Goal: Information Seeking & Learning: Learn about a topic

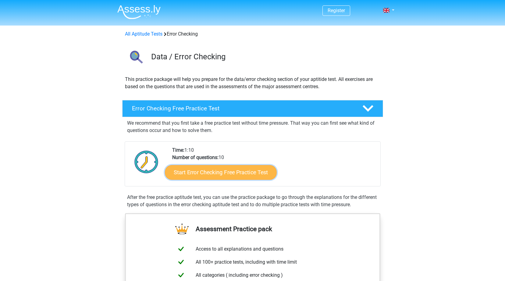
click at [242, 173] on link "Start Error Checking Free Practice Test" at bounding box center [221, 172] width 112 height 15
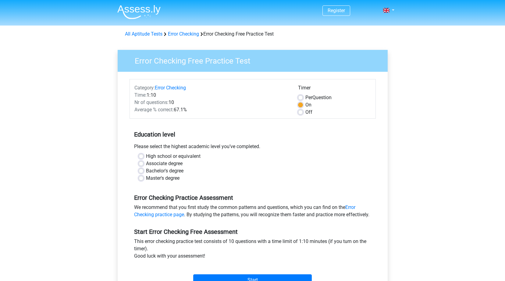
click at [146, 157] on label "High school or equivalent" at bounding box center [173, 156] width 55 height 7
click at [139, 157] on input "High school or equivalent" at bounding box center [141, 156] width 5 height 6
radio input "true"
click at [305, 98] on label "Per Question" at bounding box center [318, 97] width 26 height 7
click at [301, 98] on input "Per Question" at bounding box center [300, 97] width 5 height 6
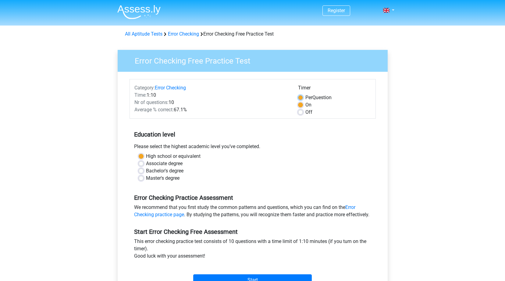
radio input "true"
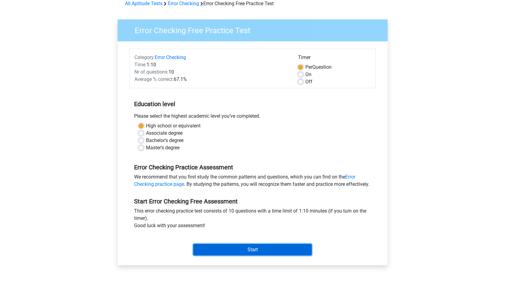
click at [259, 256] on input "Start" at bounding box center [252, 250] width 119 height 12
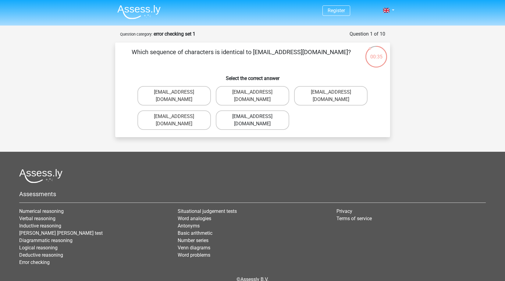
click at [251, 111] on label "Evie_Meade@joinmail.com.uk" at bounding box center [252, 120] width 73 height 19
click at [252, 117] on input "Evie_Meade@joinmail.com.uk" at bounding box center [254, 119] width 4 height 4
radio input "true"
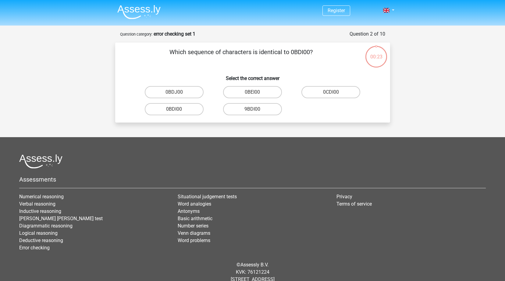
scroll to position [17, 0]
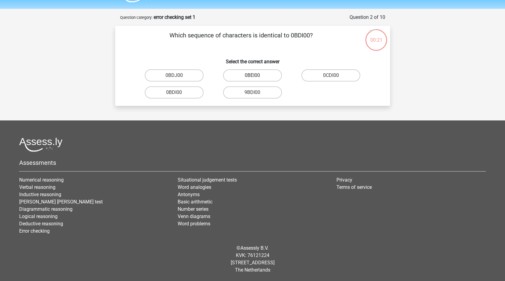
click at [243, 74] on label "0BEI00" at bounding box center [252, 75] width 59 height 12
click at [252, 76] on input "0BEI00" at bounding box center [254, 78] width 4 height 4
radio input "true"
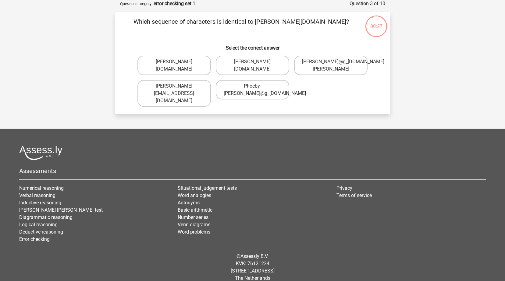
click at [254, 93] on label "Phoeby-Patterson@g_mail.gr" at bounding box center [252, 89] width 73 height 19
click at [254, 90] on input "Phoeby-Patterson@g_mail.gr" at bounding box center [254, 88] width 4 height 4
radio input "true"
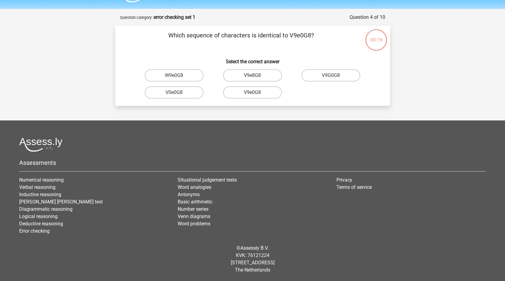
click at [254, 95] on input "V9e0G8" at bounding box center [254, 95] width 4 height 4
radio input "true"
click at [265, 74] on label "91051S" at bounding box center [252, 75] width 59 height 12
click at [256, 76] on input "91051S" at bounding box center [254, 78] width 4 height 4
radio input "true"
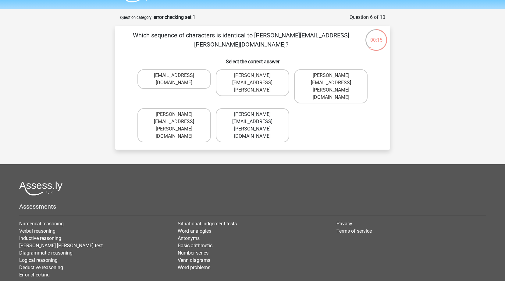
click at [238, 108] on label "Connor.Paterson@mailme.com" at bounding box center [252, 125] width 73 height 34
click at [252, 115] on input "Connor.Paterson@mailme.com" at bounding box center [254, 117] width 4 height 4
radio input "true"
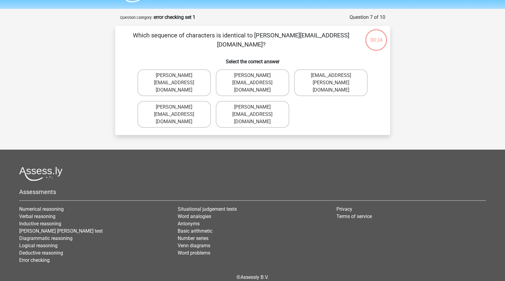
scroll to position [30, 0]
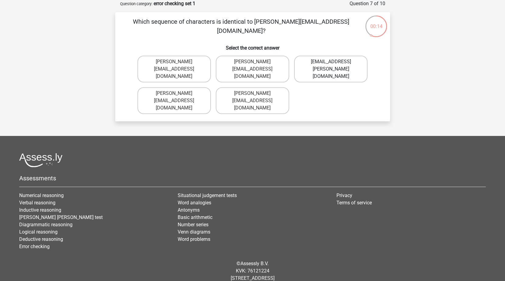
click at [312, 68] on label "Ave-Carroll@mailme.uk.com" at bounding box center [330, 69] width 73 height 27
click at [331, 66] on input "Ave-Carroll@mailme.uk.com" at bounding box center [333, 64] width 4 height 4
radio input "true"
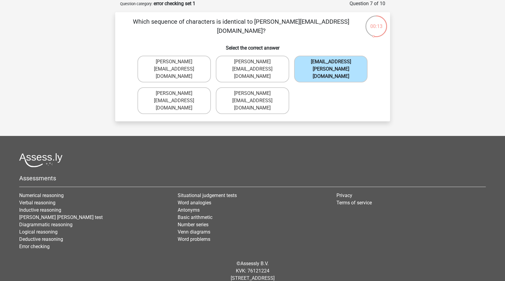
scroll to position [17, 0]
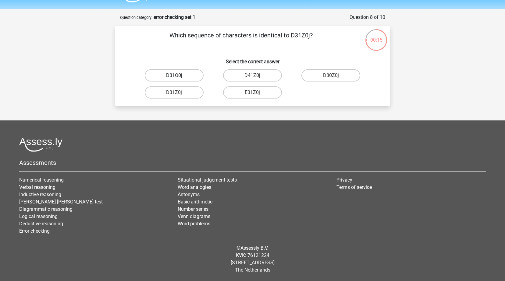
click at [180, 77] on label "D31O0j" at bounding box center [174, 75] width 59 height 12
click at [178, 77] on input "D31O0j" at bounding box center [176, 78] width 4 height 4
radio input "true"
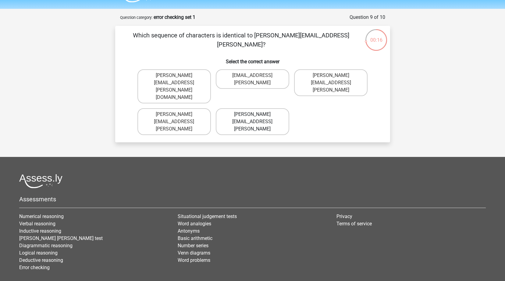
click at [248, 108] on label "Arthur.Bradly@mailme.coo" at bounding box center [252, 121] width 73 height 27
click at [252, 115] on input "Arthur.Bradly@mailme.coo" at bounding box center [254, 117] width 4 height 4
radio input "true"
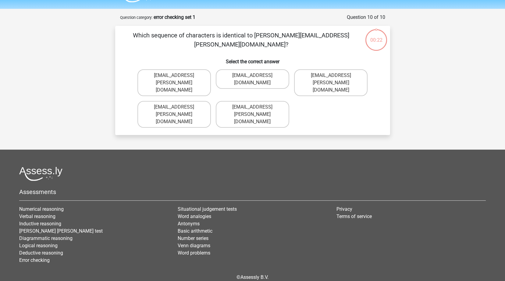
scroll to position [24, 0]
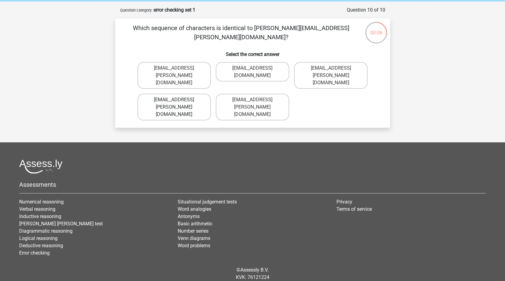
click at [196, 94] on label "Theo+Sadler@Gmail.com.uk" at bounding box center [173, 107] width 73 height 27
click at [178, 100] on input "Theo+Sadler@Gmail.com.uk" at bounding box center [176, 102] width 4 height 4
radio input "true"
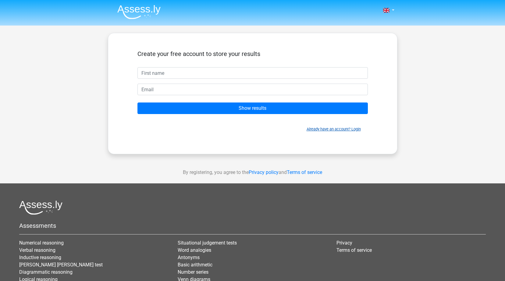
click at [326, 130] on link "Already have an account? Login" at bounding box center [333, 129] width 54 height 5
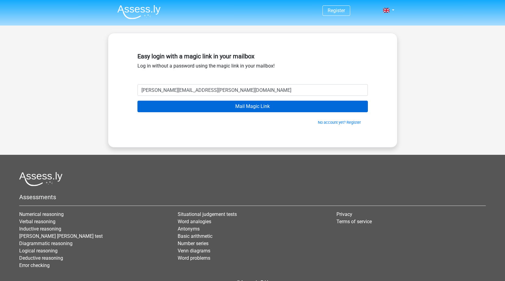
type input "[PERSON_NAME][EMAIL_ADDRESS][PERSON_NAME][DOMAIN_NAME]"
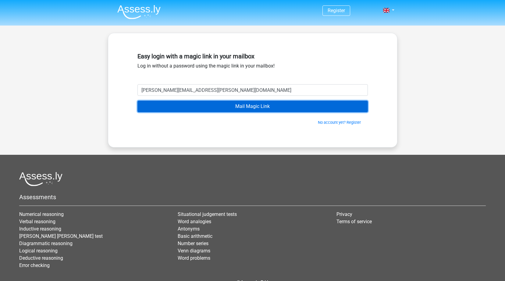
click at [259, 109] on input "Mail Magic Link" at bounding box center [252, 107] width 230 height 12
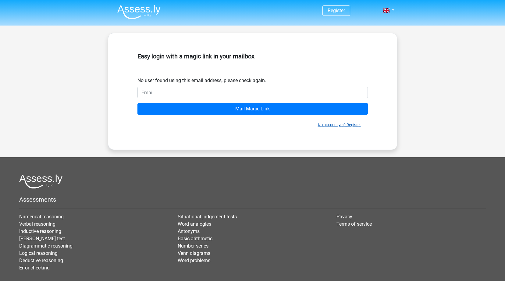
click at [330, 126] on link "No account yet? Register" at bounding box center [339, 125] width 43 height 5
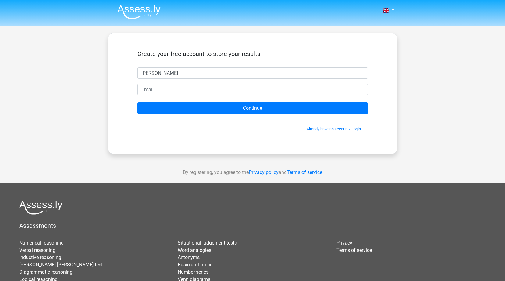
type input "[PERSON_NAME]"
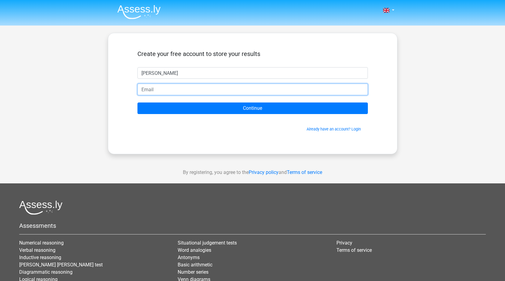
drag, startPoint x: 173, startPoint y: 88, endPoint x: 178, endPoint y: 87, distance: 4.6
click at [173, 88] on input "email" at bounding box center [252, 90] width 230 height 12
type input "heather.haldane@pca.ca"
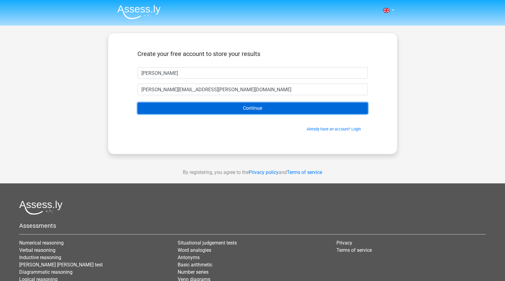
click at [253, 107] on input "Continue" at bounding box center [252, 109] width 230 height 12
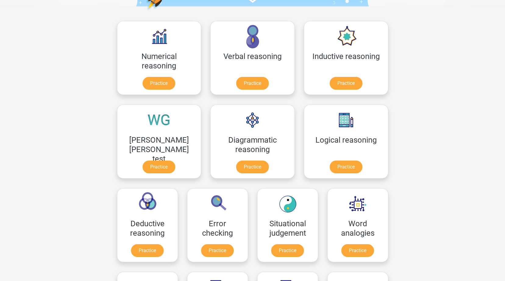
scroll to position [91, 0]
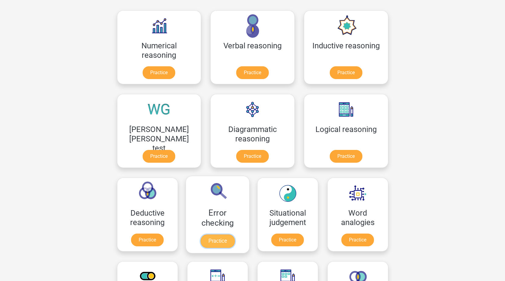
click at [234, 235] on link "Practice" at bounding box center [217, 241] width 34 height 13
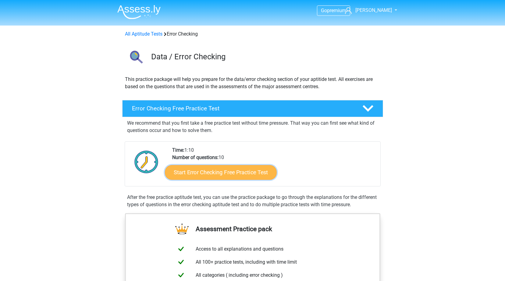
click at [218, 173] on link "Start Error Checking Free Practice Test" at bounding box center [221, 172] width 112 height 15
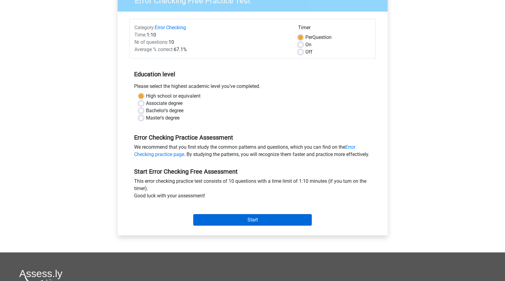
scroll to position [61, 0]
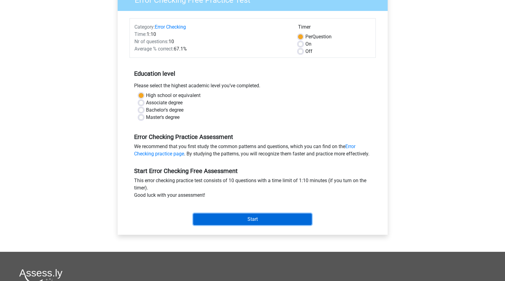
click at [254, 225] on input "Start" at bounding box center [252, 220] width 119 height 12
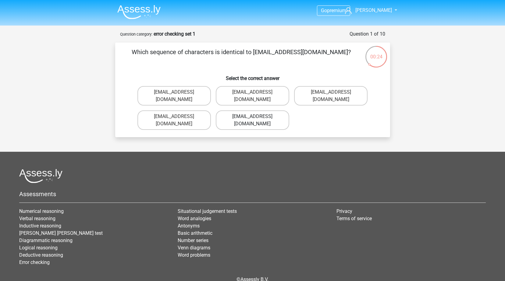
click at [252, 111] on label "[EMAIL_ADDRESS][DOMAIN_NAME]" at bounding box center [252, 120] width 73 height 19
click at [252, 117] on input "[EMAIL_ADDRESS][DOMAIN_NAME]" at bounding box center [254, 119] width 4 height 4
radio input "true"
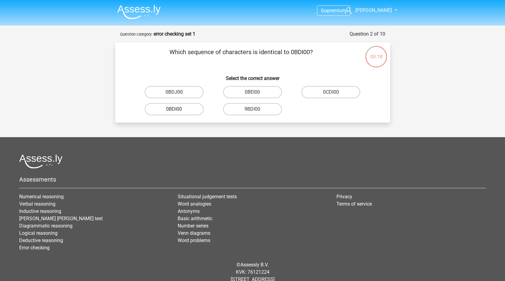
click at [184, 111] on label "0BDI00" at bounding box center [174, 109] width 59 height 12
click at [178, 111] on input "0BDI00" at bounding box center [176, 111] width 4 height 4
radio input "true"
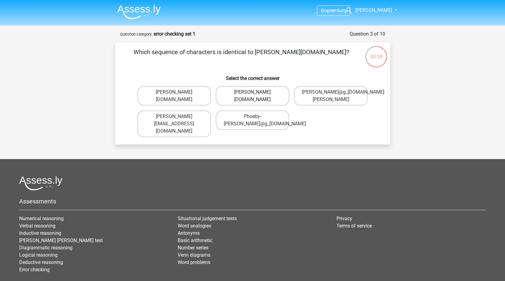
click at [232, 99] on label "[PERSON_NAME][DOMAIN_NAME]" at bounding box center [252, 95] width 73 height 19
click at [252, 96] on input "[PERSON_NAME][DOMAIN_NAME]" at bounding box center [254, 94] width 4 height 4
radio input "true"
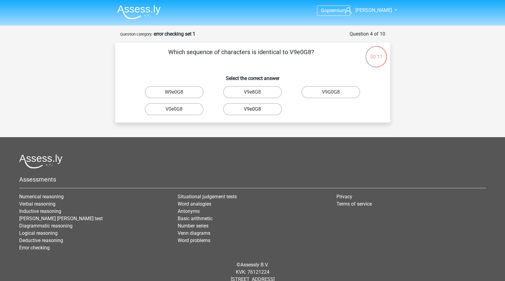
click at [263, 111] on label "V9e0G8" at bounding box center [252, 109] width 59 height 12
click at [256, 111] on input "V9e0G8" at bounding box center [254, 111] width 4 height 4
radio input "true"
click at [259, 93] on label "91051S" at bounding box center [252, 92] width 59 height 12
click at [256, 93] on input "91051S" at bounding box center [254, 94] width 4 height 4
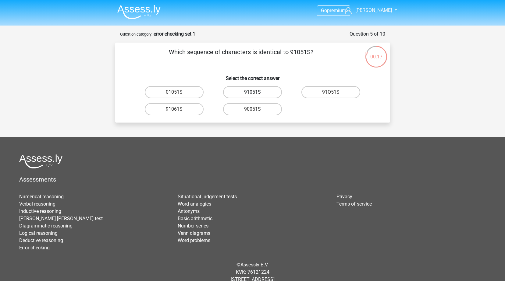
radio input "true"
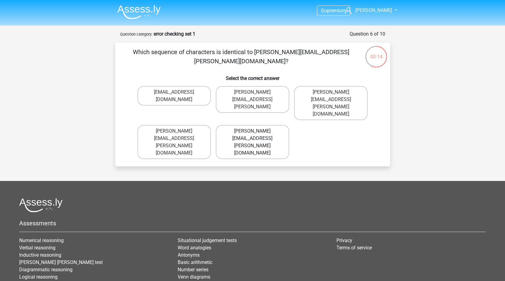
click at [248, 125] on label "Connor.Paterson@mailme.com" at bounding box center [252, 142] width 73 height 34
click at [252, 131] on input "Connor.Paterson@mailme.com" at bounding box center [254, 133] width 4 height 4
radio input "true"
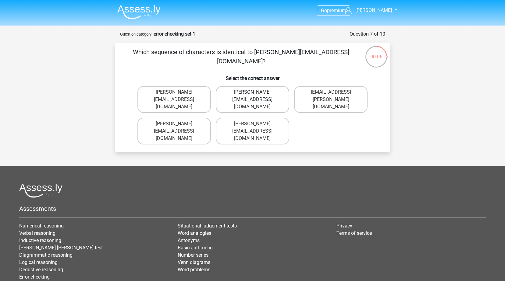
click at [242, 100] on label "Ava-Carroll@mailme.uk.com" at bounding box center [252, 99] width 73 height 27
click at [252, 96] on input "Ava-Carroll@mailme.uk.com" at bounding box center [254, 94] width 4 height 4
radio input "true"
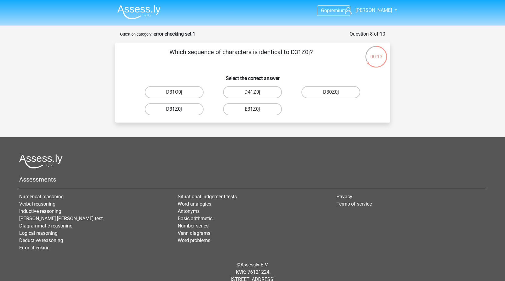
click at [185, 112] on label "D31Z0j" at bounding box center [174, 109] width 59 height 12
click at [178, 112] on input "D31Z0j" at bounding box center [176, 111] width 4 height 4
radio input "true"
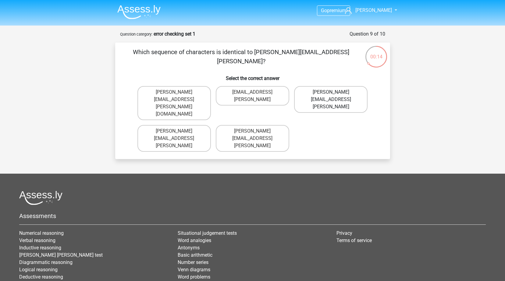
click at [328, 93] on label "Arthur.Bradley@mailme.coo" at bounding box center [330, 99] width 73 height 27
click at [331, 93] on input "Arthur.Bradley@mailme.coo" at bounding box center [333, 94] width 4 height 4
radio input "true"
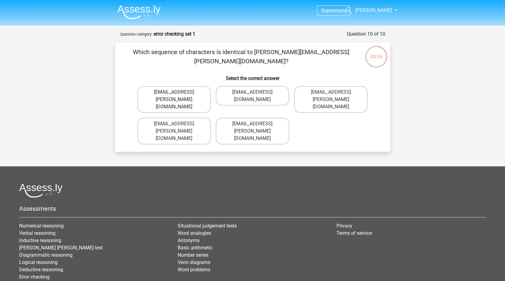
click at [196, 101] on label "Theo+Sadler@g-mail.uk.com" at bounding box center [173, 99] width 73 height 27
click at [178, 96] on input "Theo+Sadler@g-mail.uk.com" at bounding box center [176, 94] width 4 height 4
radio input "true"
